Goal: Task Accomplishment & Management: Complete application form

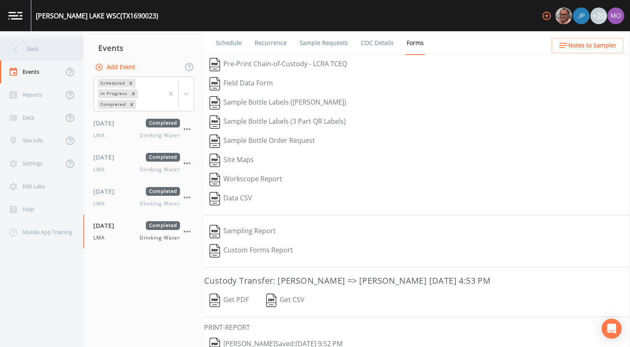
scroll to position [12, 0]
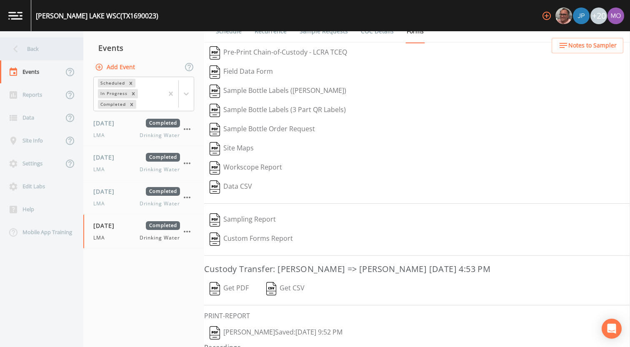
click at [50, 54] on div "Back" at bounding box center [37, 49] width 75 height 23
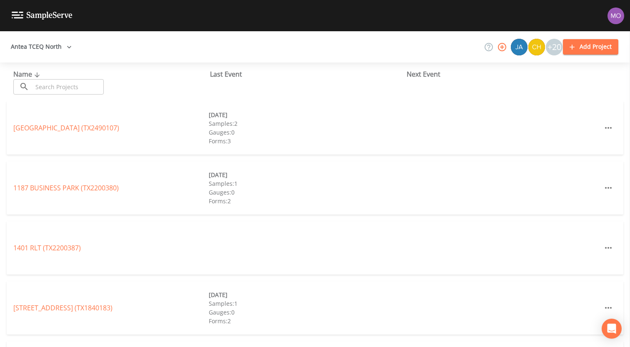
click at [66, 86] on input "text" at bounding box center [68, 86] width 71 height 15
paste input "TX0920019"
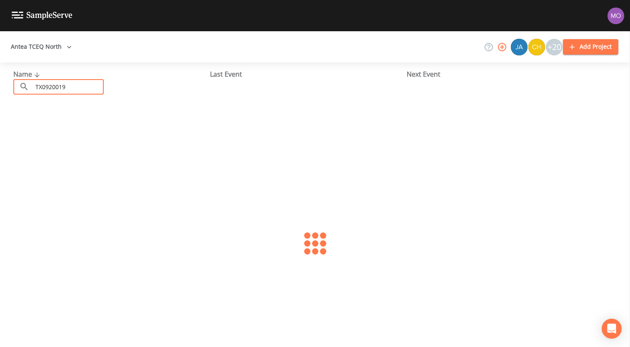
type input "TX0920019"
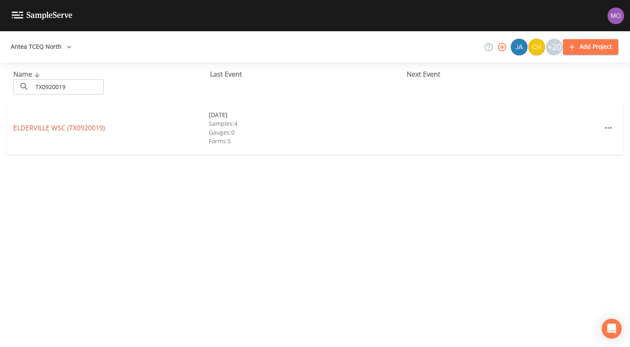
click at [56, 125] on link "ELDERVILLE WSC (TX0920019)" at bounding box center [59, 127] width 92 height 9
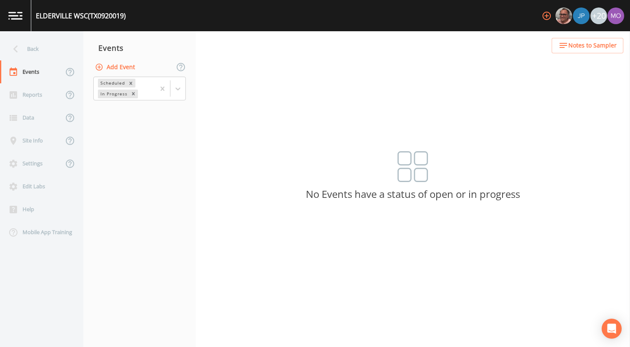
click at [112, 66] on button "Add Event" at bounding box center [115, 67] width 45 height 15
type input "BHU"
type input "[DATE]"
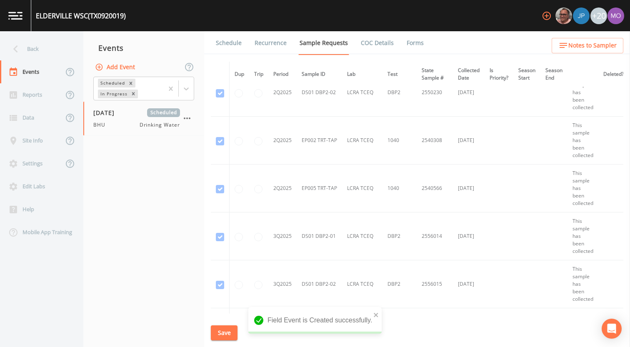
scroll to position [2434, 0]
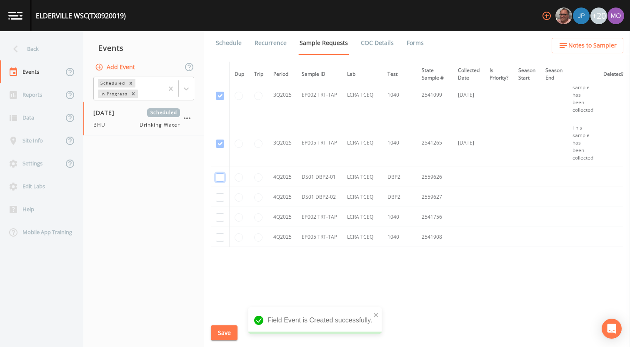
click at [221, 177] on input "checkbox" at bounding box center [220, 177] width 8 height 8
checkbox input "true"
click at [221, 196] on input "checkbox" at bounding box center [220, 197] width 8 height 8
checkbox input "true"
click at [221, 220] on td at bounding box center [220, 217] width 19 height 20
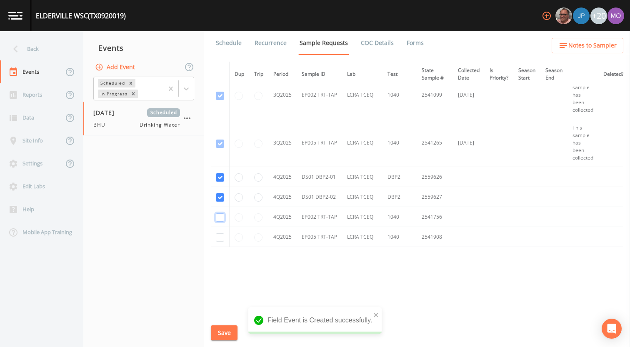
click at [220, 217] on input "checkbox" at bounding box center [220, 217] width 8 height 8
checkbox input "true"
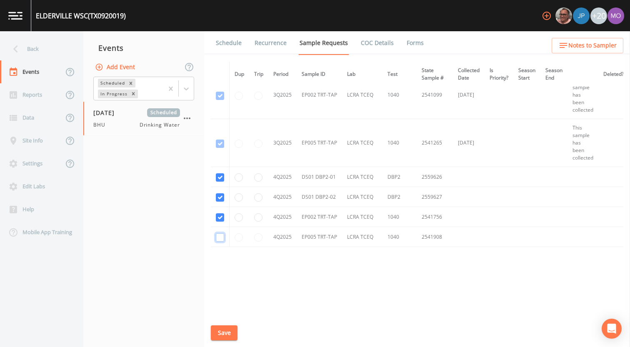
click at [220, 236] on input "checkbox" at bounding box center [220, 237] width 8 height 8
checkbox input "true"
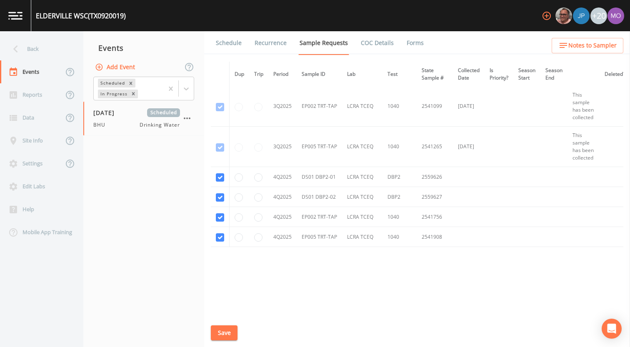
click at [223, 330] on button "Save" at bounding box center [224, 333] width 27 height 15
click at [231, 40] on link "Schedule" at bounding box center [229, 42] width 28 height 23
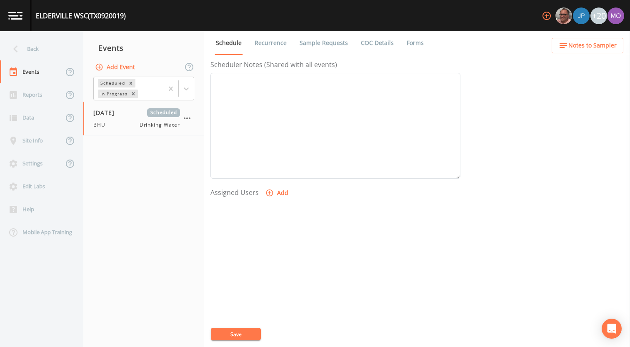
scroll to position [240, 0]
click at [278, 176] on form "Event Name BHU Target Sampling Date [DATE] Time (Optional) Event Notes Schedule…" at bounding box center [335, 50] width 250 height 462
click at [279, 182] on button "Add" at bounding box center [278, 185] width 28 height 15
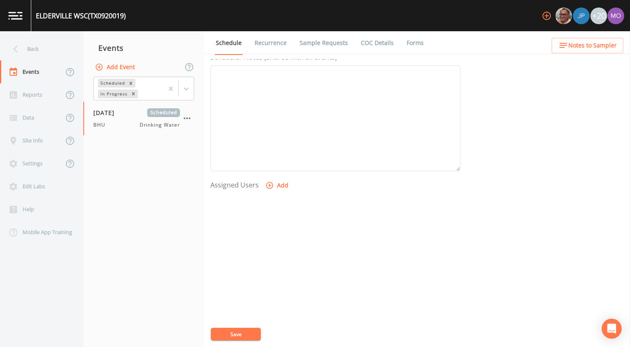
select select "45f4d696-c607-4709-9609-651d9e892432"
select select
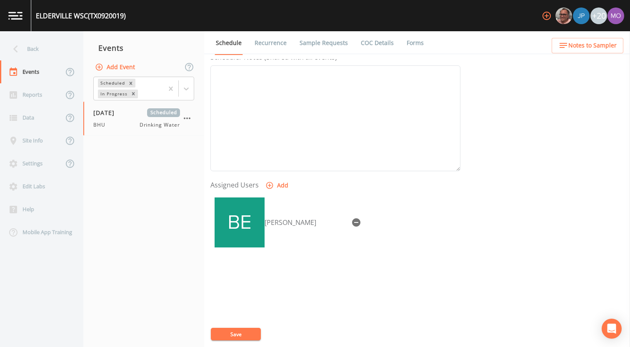
click at [231, 336] on button "Save" at bounding box center [236, 334] width 50 height 13
click at [35, 49] on div "Back" at bounding box center [37, 49] width 75 height 23
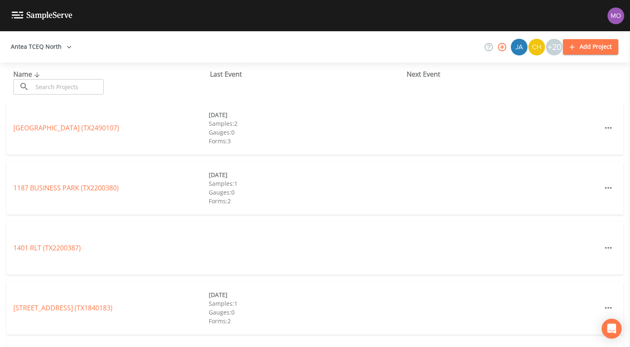
click at [59, 88] on input "text" at bounding box center [68, 86] width 71 height 15
paste input "TX2010055"
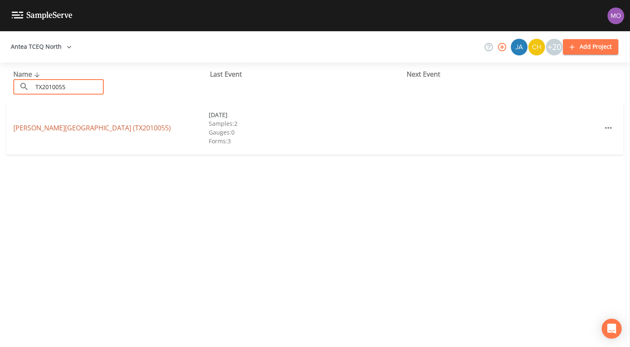
type input "TX2010055"
click at [56, 129] on link "[PERSON_NAME][GEOGRAPHIC_DATA] (TX2010055)" at bounding box center [92, 127] width 158 height 9
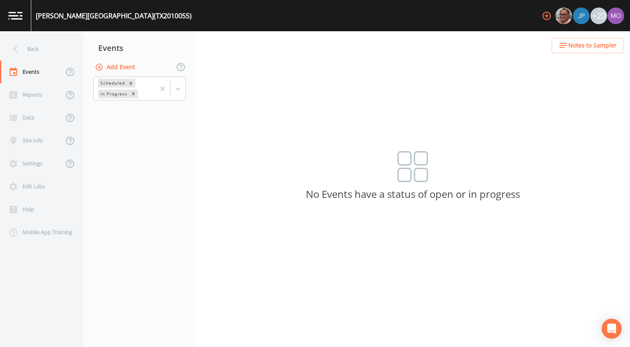
click at [110, 69] on button "Add Event" at bounding box center [115, 67] width 45 height 15
type input "BHU"
type input "[DATE]"
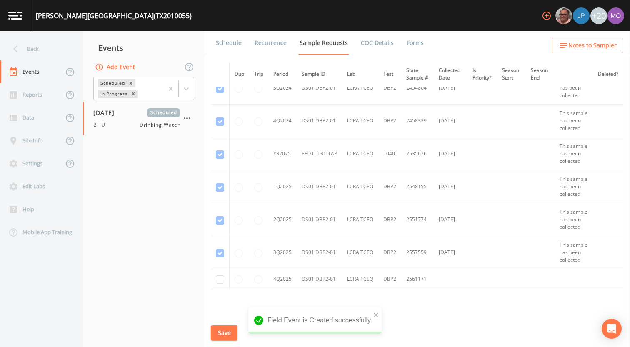
scroll to position [224, 0]
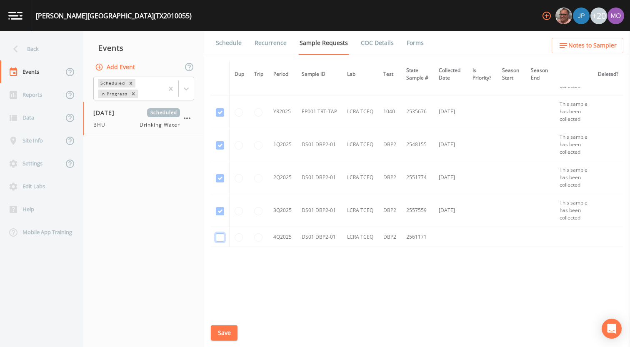
click at [216, 238] on input "checkbox" at bounding box center [220, 237] width 8 height 8
checkbox input "true"
click at [221, 330] on button "Save" at bounding box center [224, 333] width 27 height 15
click at [227, 332] on button "Save" at bounding box center [224, 333] width 27 height 15
click at [228, 45] on link "Schedule" at bounding box center [229, 42] width 28 height 23
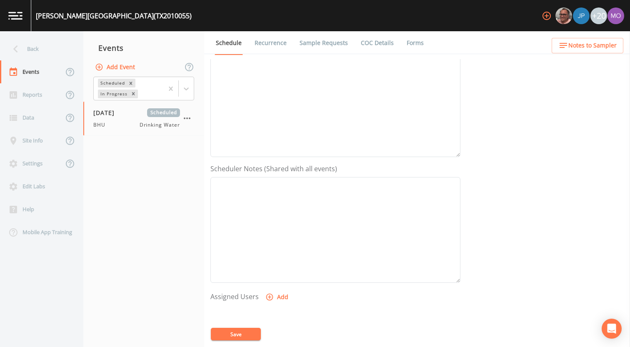
scroll to position [240, 0]
click at [269, 186] on icon "button" at bounding box center [269, 185] width 8 height 8
select select "45f4d696-c607-4709-9609-651d9e892432"
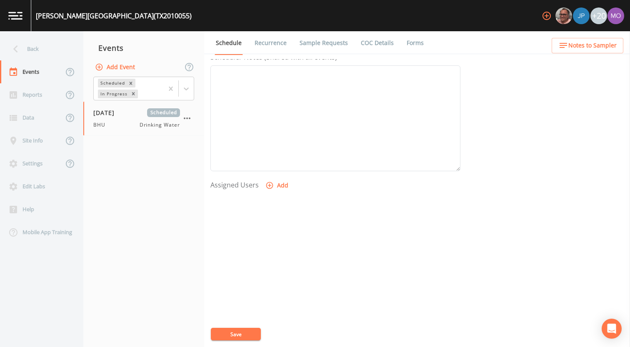
select select
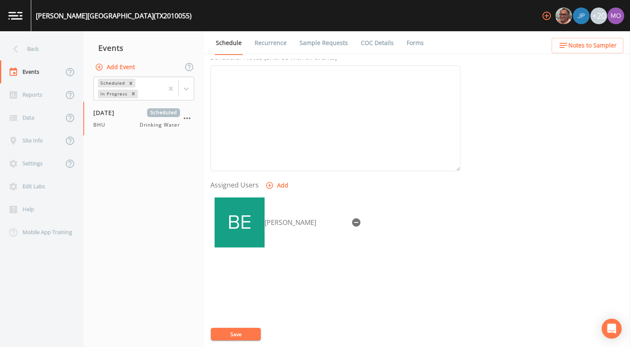
click at [242, 335] on button "Save" at bounding box center [236, 334] width 50 height 13
click at [42, 45] on div "Back" at bounding box center [37, 49] width 75 height 23
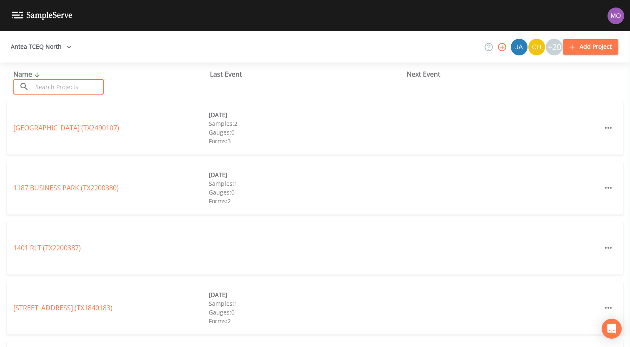
click at [47, 84] on input "text" at bounding box center [68, 86] width 71 height 15
paste input "TX2010036"
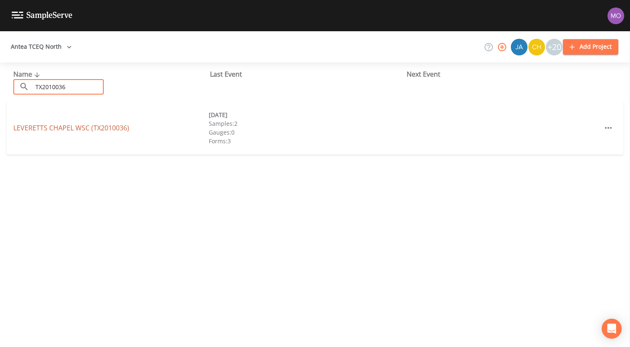
type input "TX2010036"
click at [78, 126] on link "LEVERETTS CHAPEL WSC (TX2010036)" at bounding box center [71, 127] width 116 height 9
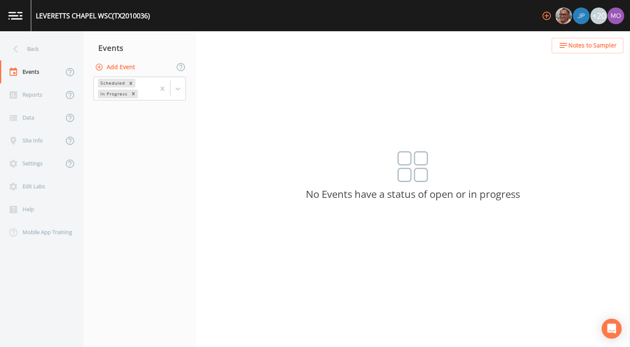
click at [118, 71] on button "Add Event" at bounding box center [115, 67] width 45 height 15
type input "BHU"
type input "[DATE]"
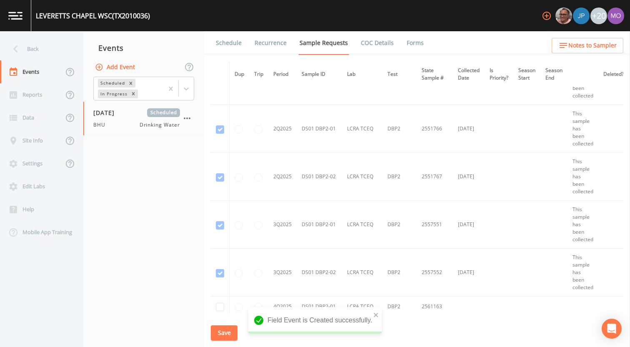
scroll to position [1176, 0]
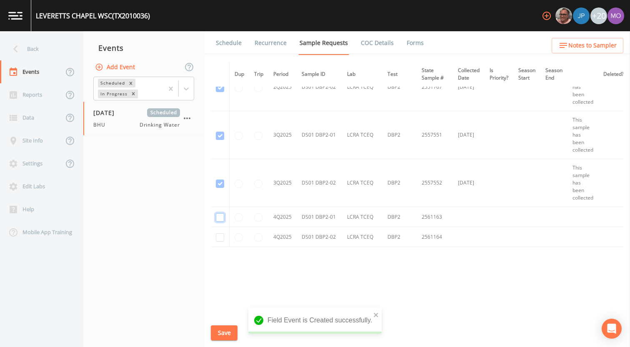
click at [220, 214] on input "checkbox" at bounding box center [220, 217] width 8 height 8
checkbox input "true"
click at [220, 238] on input "checkbox" at bounding box center [220, 237] width 8 height 8
checkbox input "true"
click at [225, 329] on button "Save" at bounding box center [224, 333] width 27 height 15
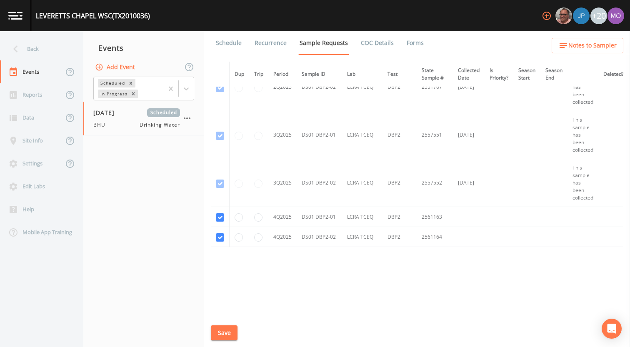
click at [228, 41] on link "Schedule" at bounding box center [229, 42] width 28 height 23
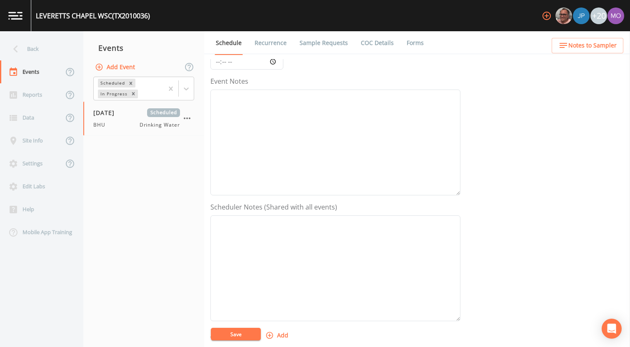
scroll to position [240, 0]
click at [268, 184] on icon "button" at bounding box center [269, 185] width 8 height 8
select select "45f4d696-c607-4709-9609-651d9e892432"
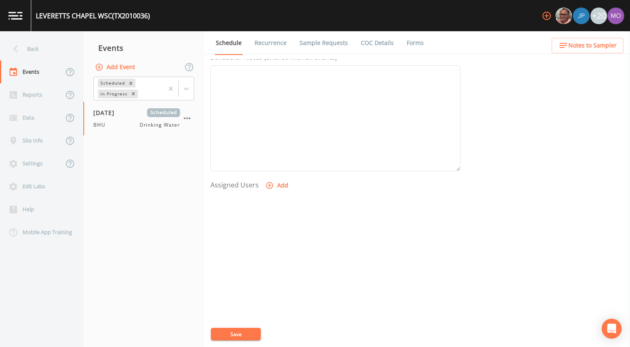
select select
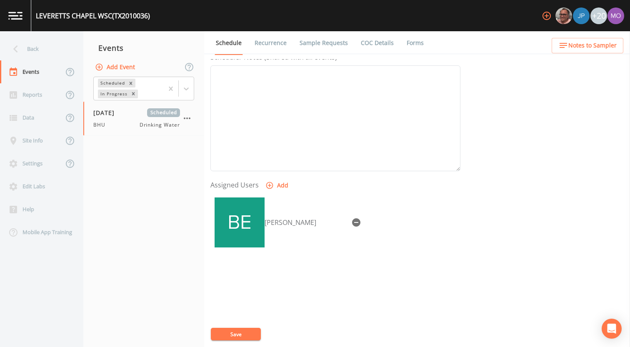
click at [236, 333] on button "Save" at bounding box center [236, 334] width 50 height 13
